Goal: Task Accomplishment & Management: Manage account settings

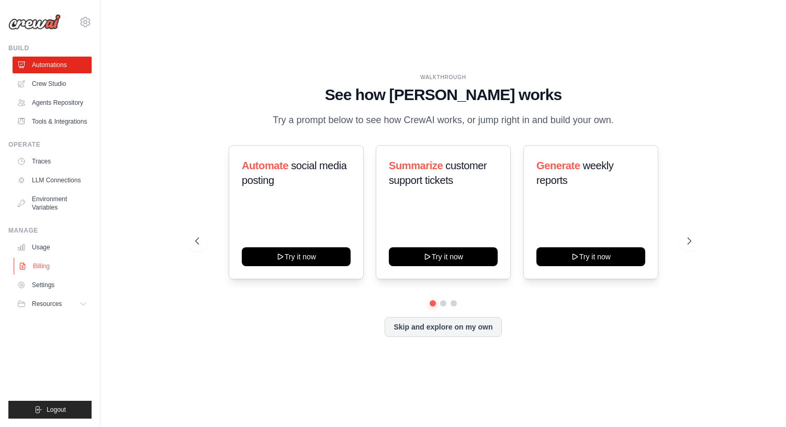
click at [53, 269] on link "Billing" at bounding box center [53, 266] width 79 height 17
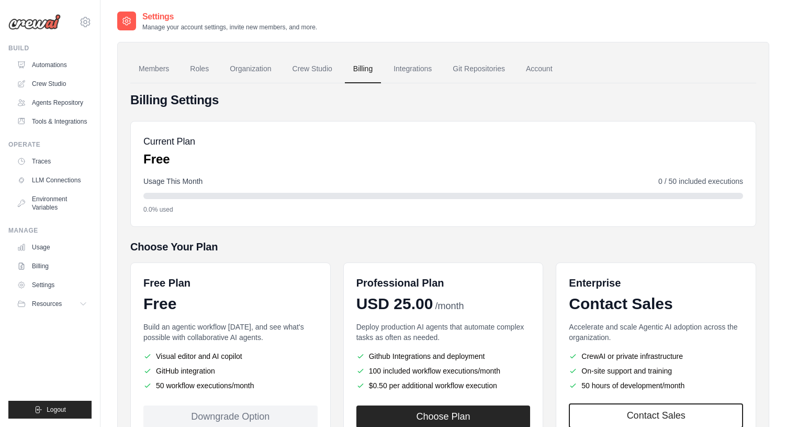
scroll to position [82, 0]
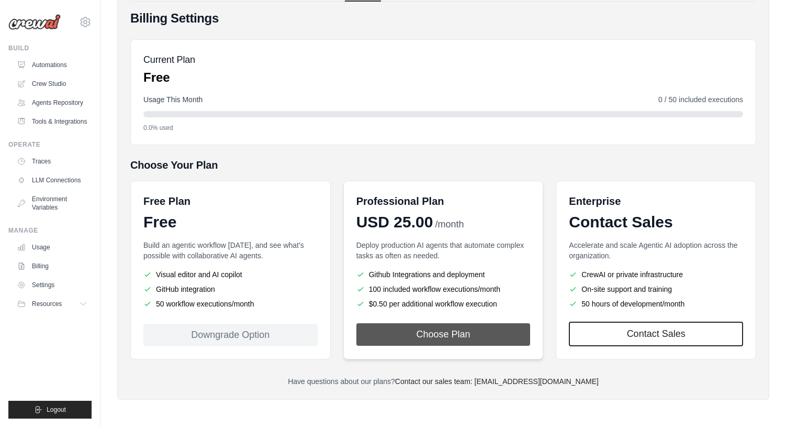
click at [385, 328] on button "Choose Plan" at bounding box center [444, 334] width 174 height 23
